Goal: Information Seeking & Learning: Learn about a topic

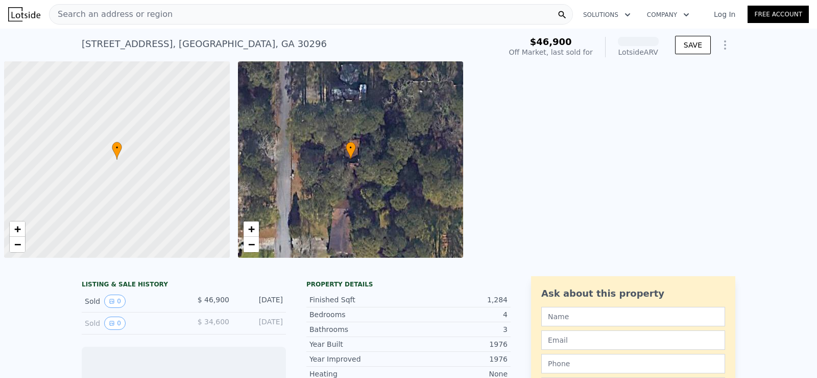
scroll to position [0, 4]
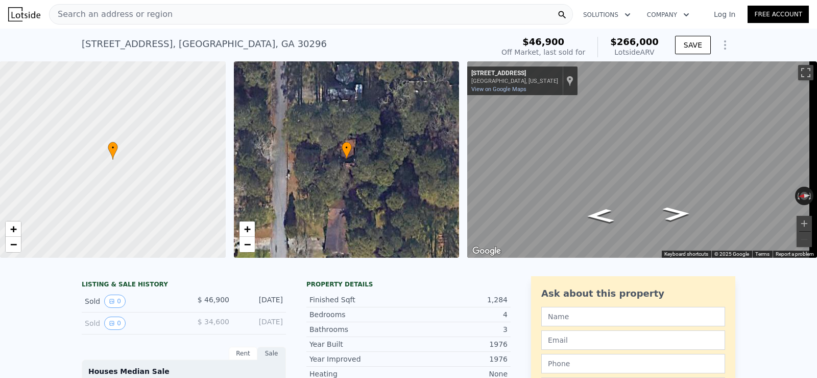
click at [180, 16] on div "Search an address or region" at bounding box center [311, 14] width 524 height 20
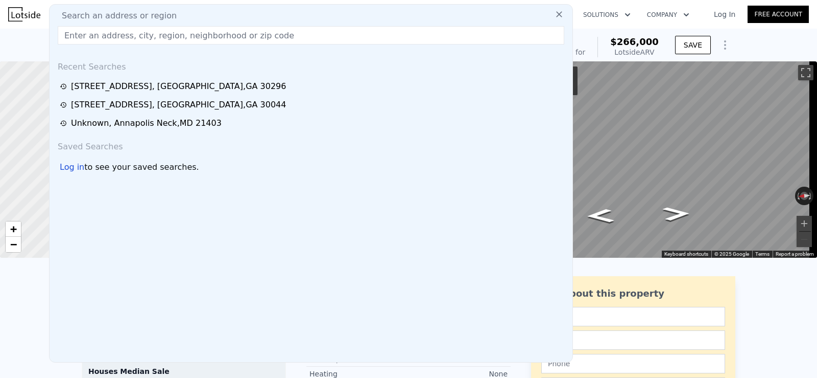
click at [165, 35] on input "text" at bounding box center [311, 35] width 507 height 18
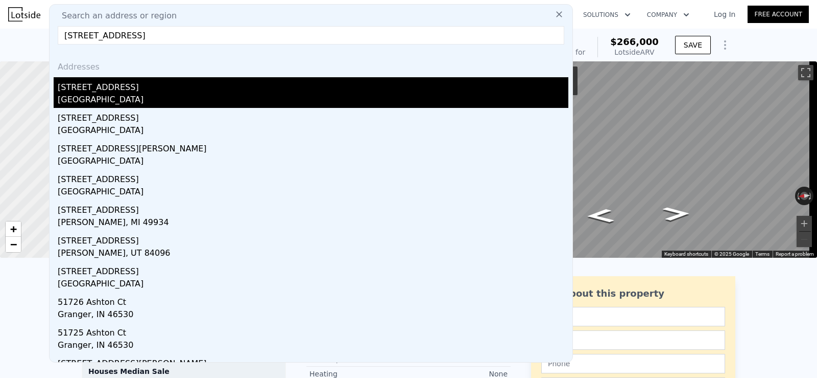
type input "[STREET_ADDRESS]"
click at [129, 97] on div "[GEOGRAPHIC_DATA]" at bounding box center [313, 100] width 511 height 14
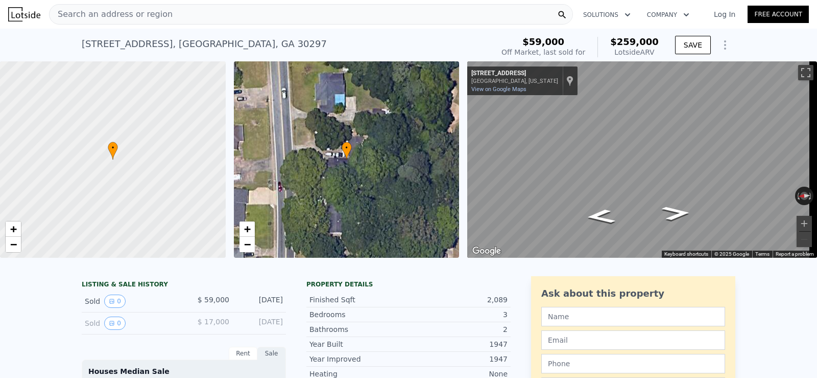
click at [188, 47] on div "[STREET_ADDRESS]" at bounding box center [204, 44] width 245 height 14
click at [174, 42] on div "[STREET_ADDRESS]" at bounding box center [204, 44] width 245 height 14
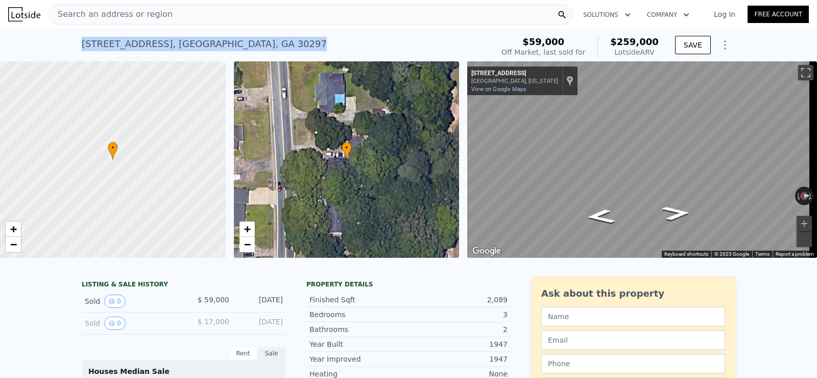
click at [174, 42] on div "[STREET_ADDRESS]" at bounding box center [204, 44] width 245 height 14
